Goal: Navigation & Orientation: Go to known website

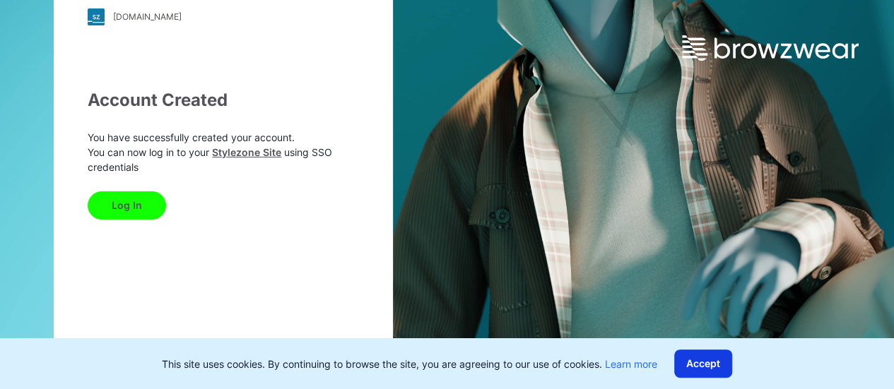
click at [709, 368] on button "Accept" at bounding box center [703, 364] width 58 height 28
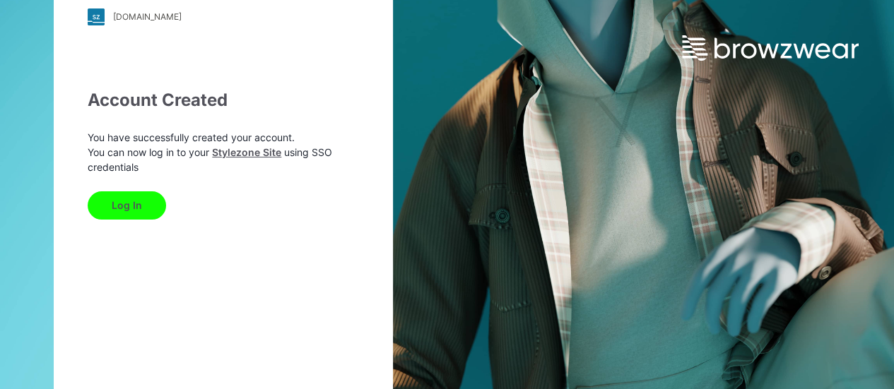
click at [134, 210] on button "Log In" at bounding box center [127, 206] width 78 height 28
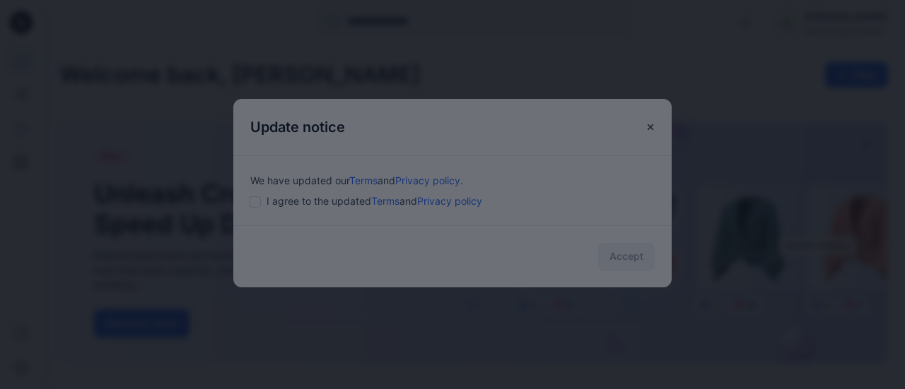
click at [256, 204] on div at bounding box center [452, 194] width 905 height 389
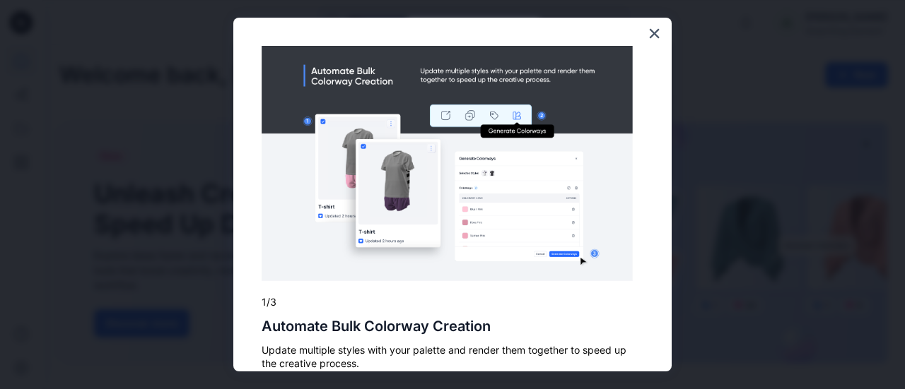
scroll to position [65, 0]
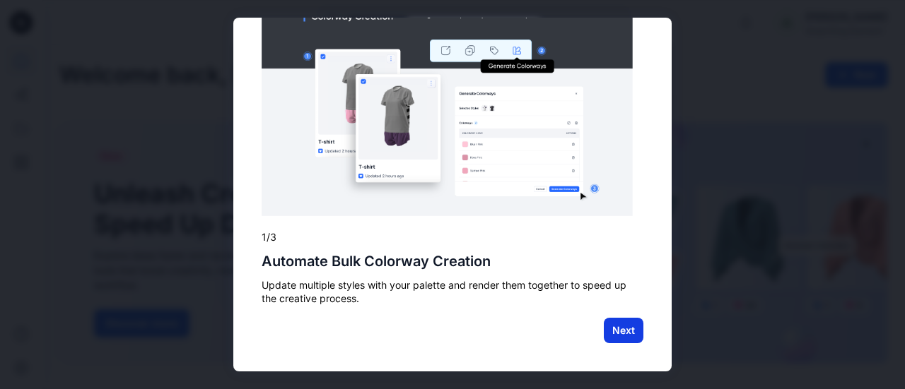
click at [616, 326] on button "Next" at bounding box center [623, 330] width 40 height 25
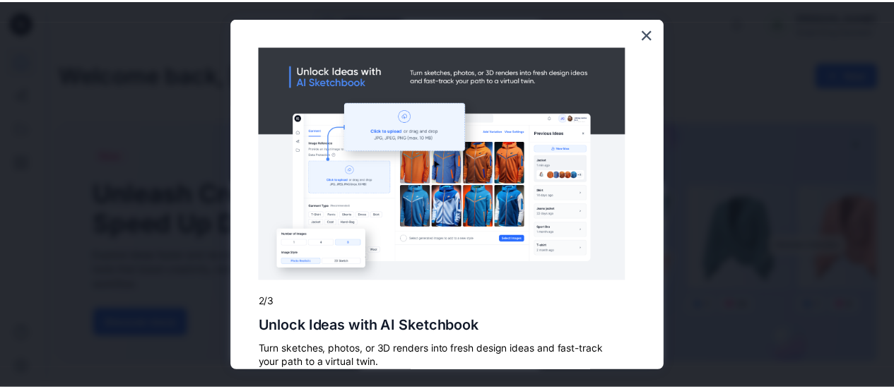
scroll to position [64, 0]
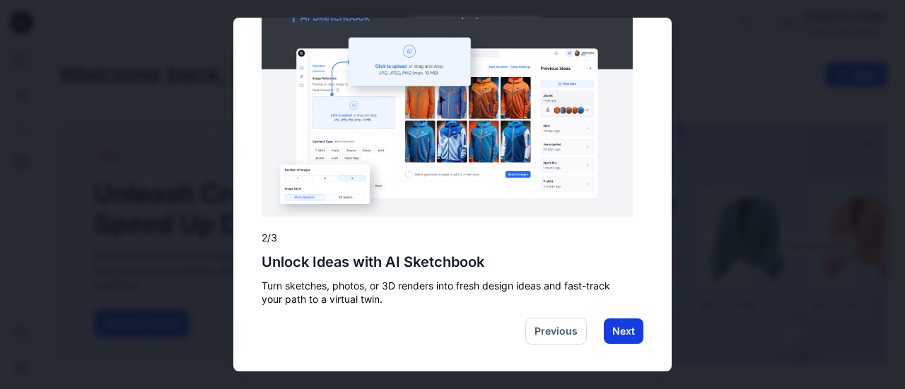
click at [603, 332] on button "Next" at bounding box center [623, 331] width 40 height 25
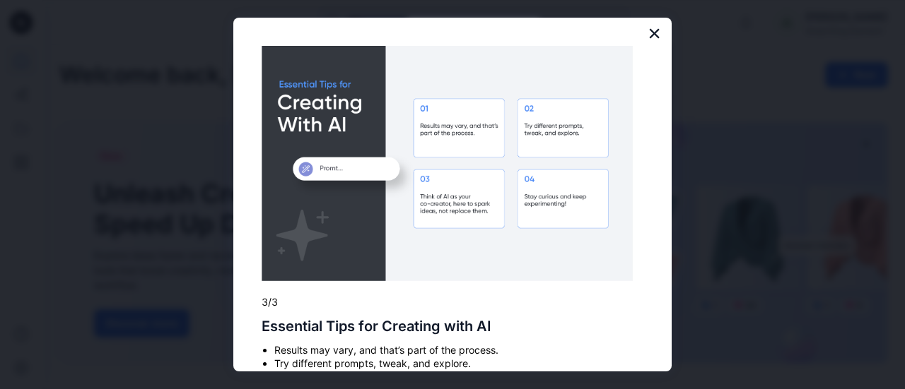
click at [647, 26] on button "×" at bounding box center [653, 33] width 13 height 23
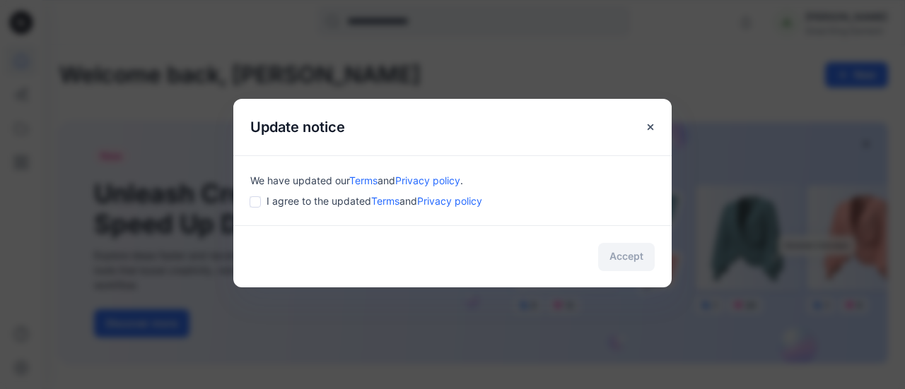
click at [632, 253] on div "Accept" at bounding box center [452, 256] width 438 height 62
click at [265, 200] on div "I agree to the updated Terms and Privacy policy" at bounding box center [452, 201] width 404 height 15
click at [611, 254] on button "Accept" at bounding box center [626, 257] width 57 height 28
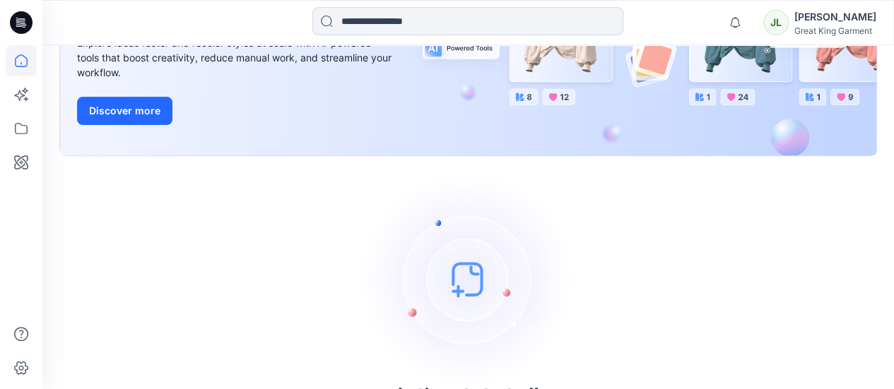
scroll to position [261, 0]
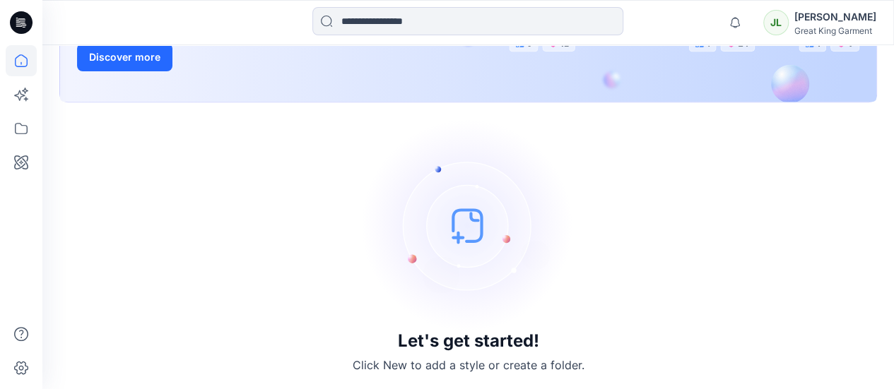
click at [465, 228] on img at bounding box center [469, 225] width 212 height 212
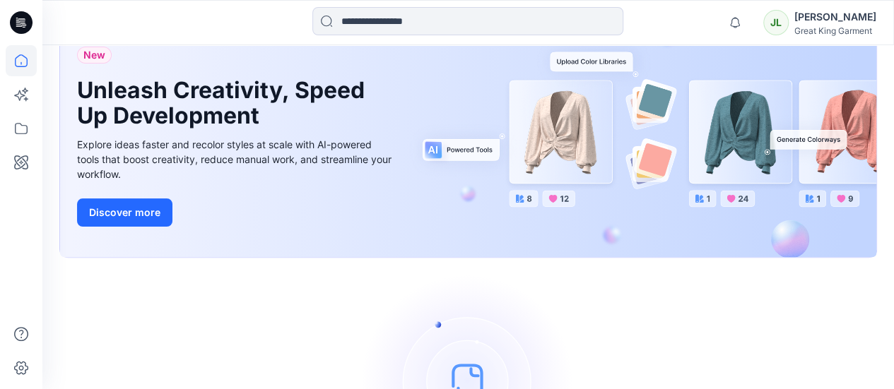
scroll to position [0, 0]
